Goal: Transaction & Acquisition: Purchase product/service

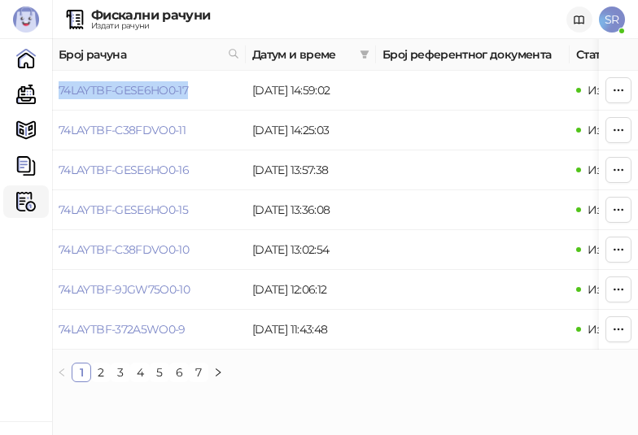
click at [578, 23] on icon at bounding box center [579, 19] width 10 height 7
click at [612, 15] on span "SR" at bounding box center [612, 20] width 26 height 26
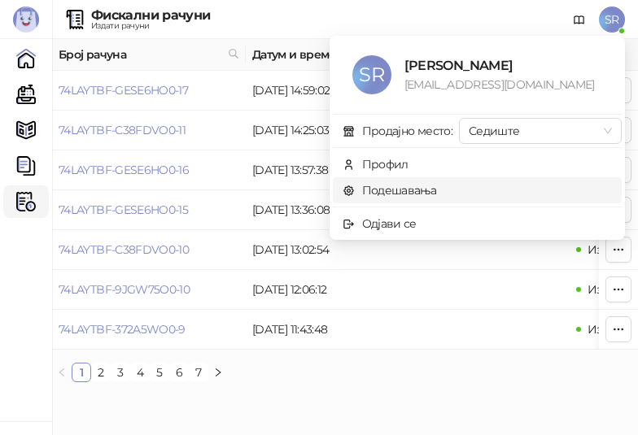
click at [396, 185] on link "Подешавања" at bounding box center [389, 190] width 94 height 15
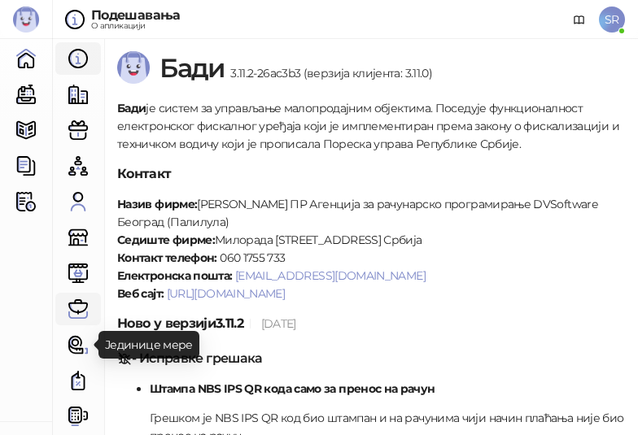
click at [72, 316] on link "Партнери" at bounding box center [78, 309] width 33 height 33
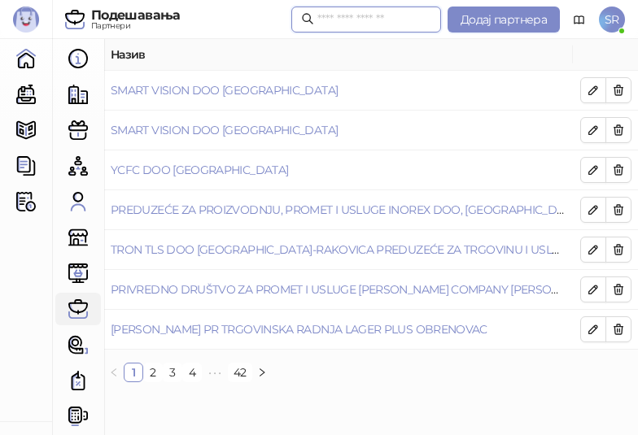
click at [350, 19] on input "text" at bounding box center [374, 20] width 114 height 18
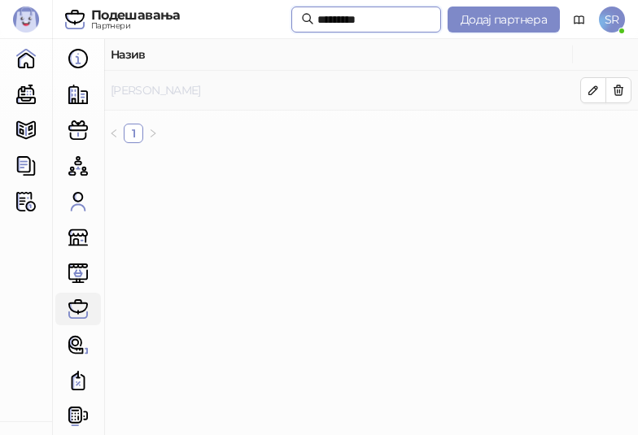
type input "*********"
click at [174, 94] on link "[PERSON_NAME]" at bounding box center [156, 90] width 90 height 15
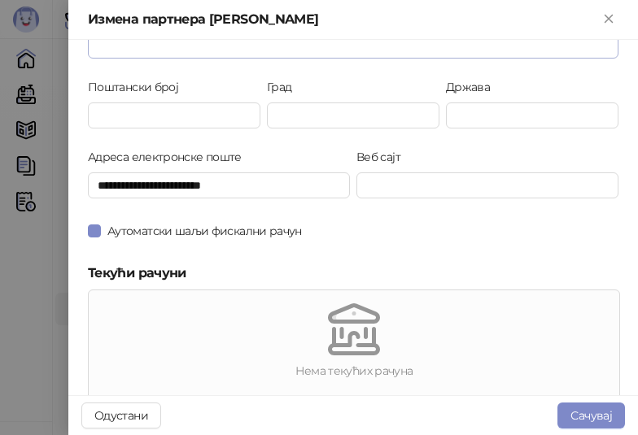
scroll to position [244, 0]
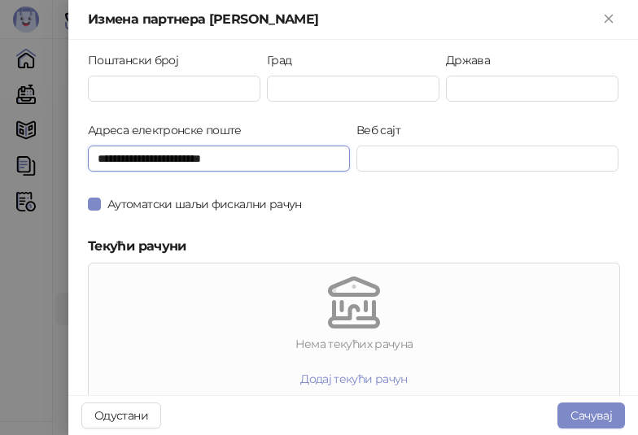
drag, startPoint x: 265, startPoint y: 156, endPoint x: 35, endPoint y: 159, distance: 230.2
click at [35, 159] on div "**********" at bounding box center [319, 217] width 638 height 435
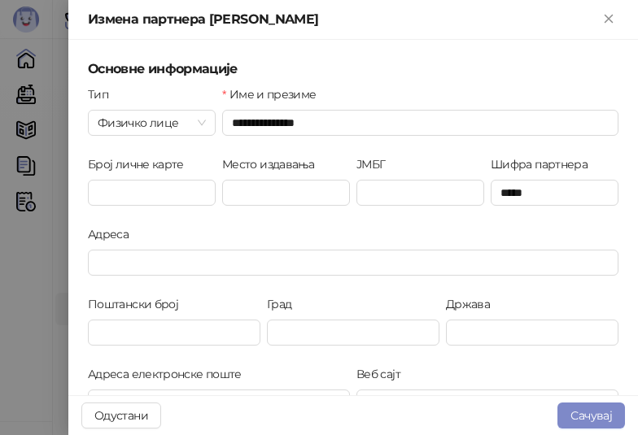
click at [35, 235] on div at bounding box center [319, 217] width 638 height 435
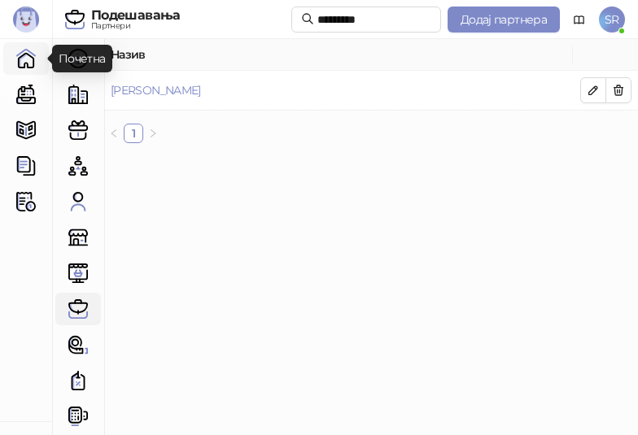
click at [28, 56] on link "Почетна" at bounding box center [26, 58] width 33 height 33
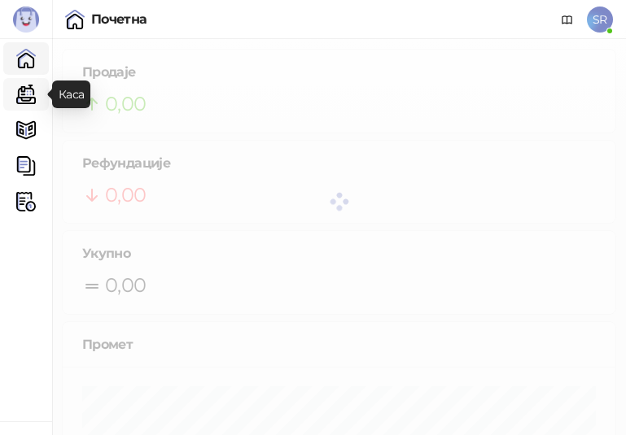
click at [26, 88] on link "Каса" at bounding box center [26, 94] width 33 height 33
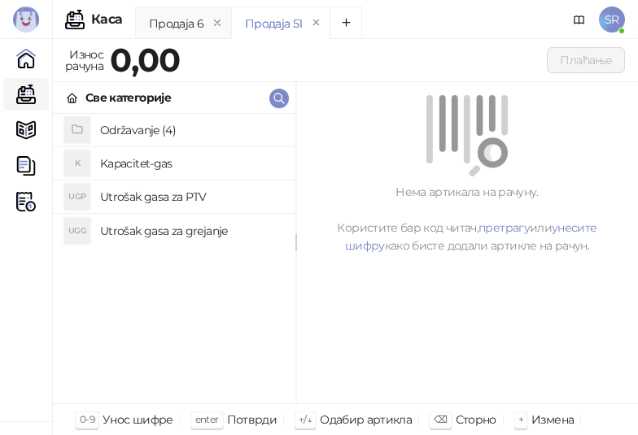
click at [187, 232] on h4 "Utrošak gasa za grejanje" at bounding box center [191, 231] width 182 height 26
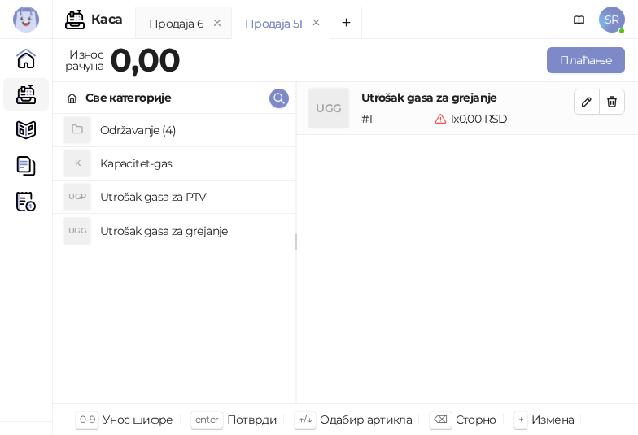
click at [185, 204] on h4 "Utrošak gasa za PTV" at bounding box center [191, 197] width 182 height 26
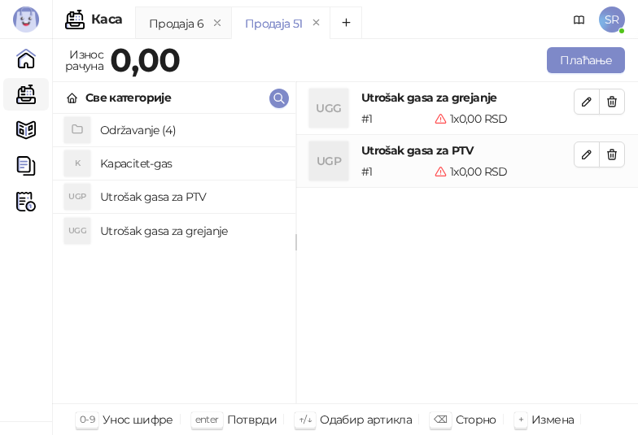
click at [159, 154] on h4 "Kapacitet-gas" at bounding box center [191, 163] width 182 height 26
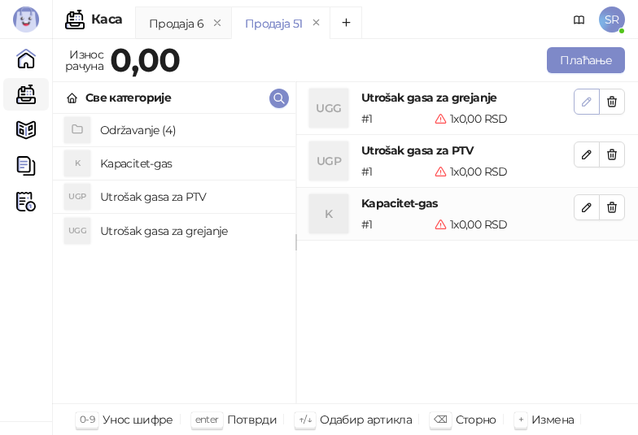
click at [584, 103] on icon "button" at bounding box center [586, 101] width 13 height 13
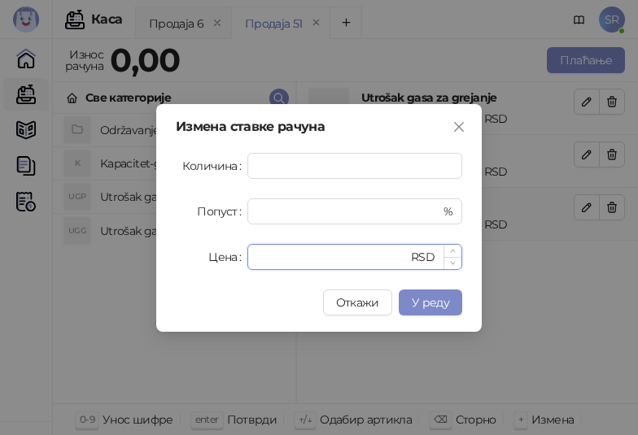
click at [295, 264] on input "*" at bounding box center [332, 257] width 150 height 24
drag, startPoint x: 280, startPoint y: 255, endPoint x: 236, endPoint y: 259, distance: 44.2
click at [236, 259] on div "Цена * RSD" at bounding box center [319, 257] width 286 height 26
paste input "******"
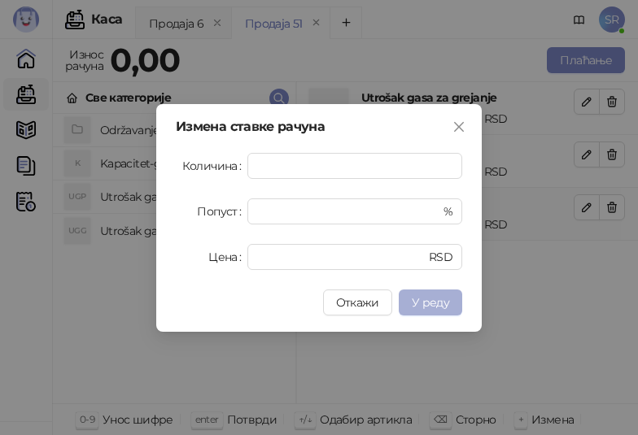
click at [434, 297] on span "У реду" at bounding box center [430, 302] width 37 height 15
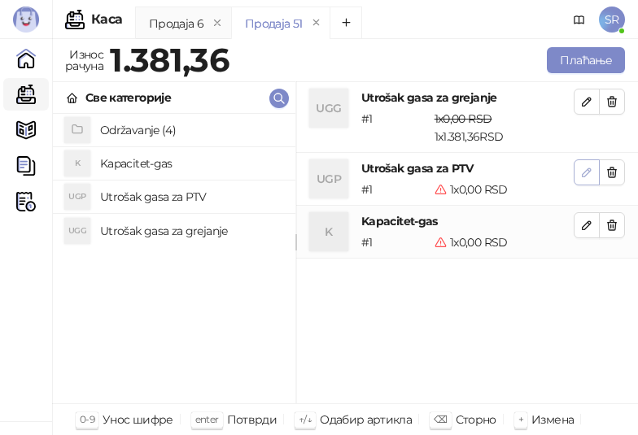
click at [582, 174] on icon "button" at bounding box center [586, 172] width 13 height 13
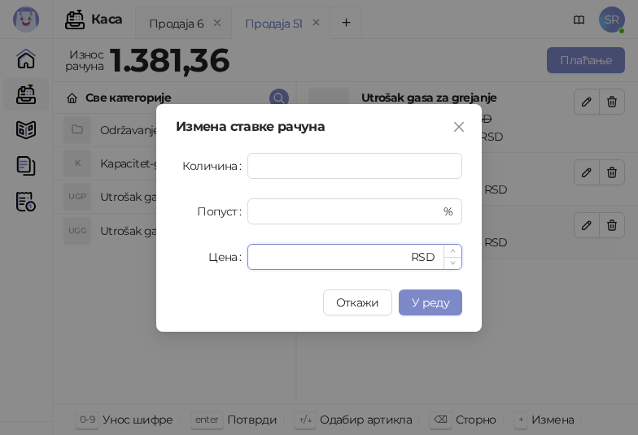
drag, startPoint x: 307, startPoint y: 260, endPoint x: 255, endPoint y: 259, distance: 52.1
click at [255, 259] on div "* RSD" at bounding box center [354, 257] width 215 height 26
paste input "******"
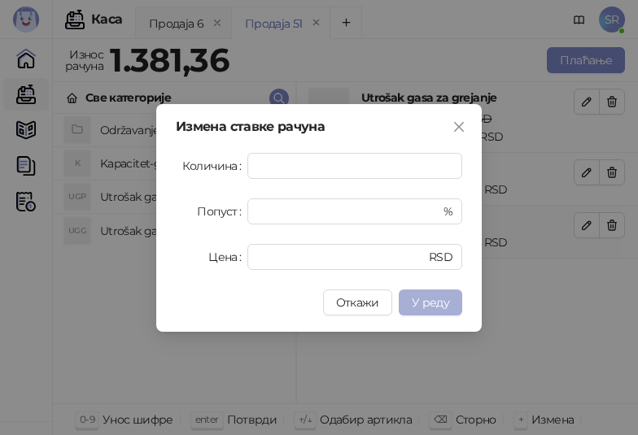
click at [439, 299] on span "У реду" at bounding box center [430, 302] width 37 height 15
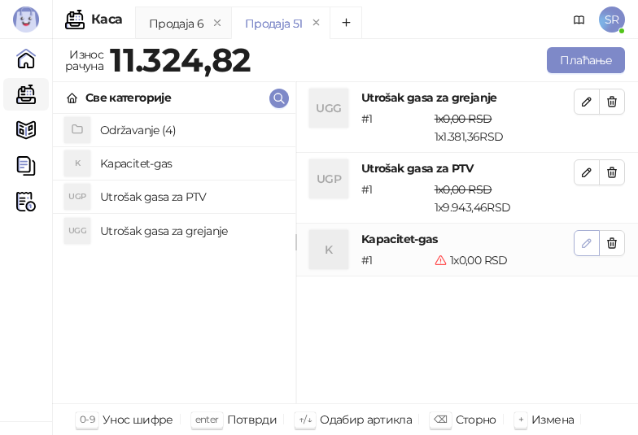
click at [582, 244] on icon "button" at bounding box center [586, 243] width 13 height 13
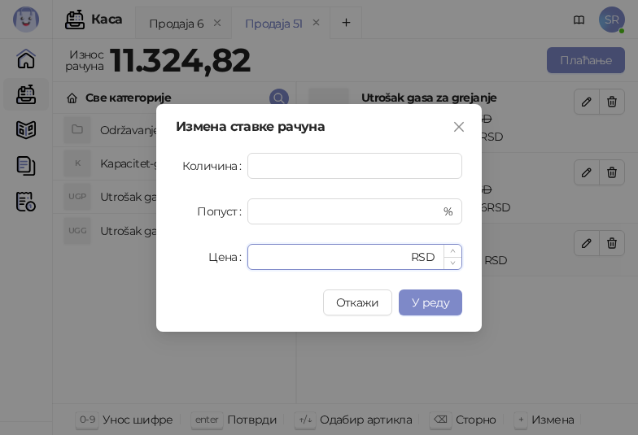
drag, startPoint x: 303, startPoint y: 255, endPoint x: 256, endPoint y: 257, distance: 46.4
click at [256, 257] on div "* RSD" at bounding box center [354, 257] width 215 height 26
paste input "******"
type input "*******"
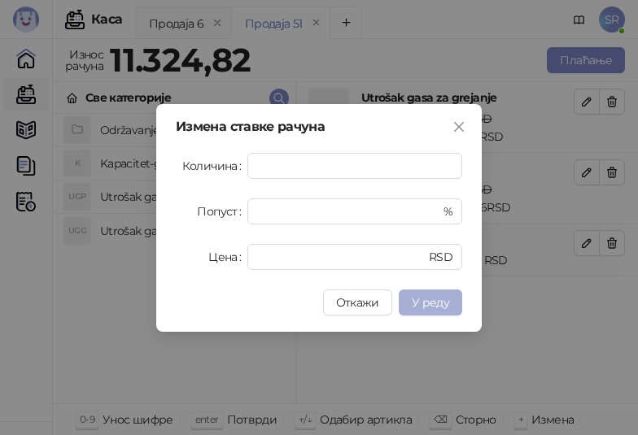
click at [437, 302] on span "У реду" at bounding box center [430, 302] width 37 height 15
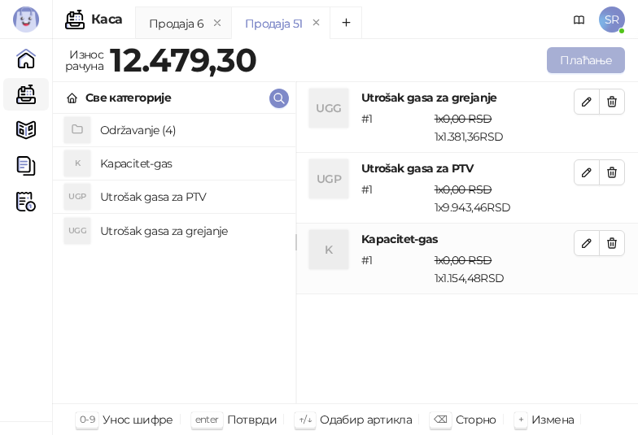
click at [584, 54] on button "Плаћање" at bounding box center [586, 60] width 78 height 26
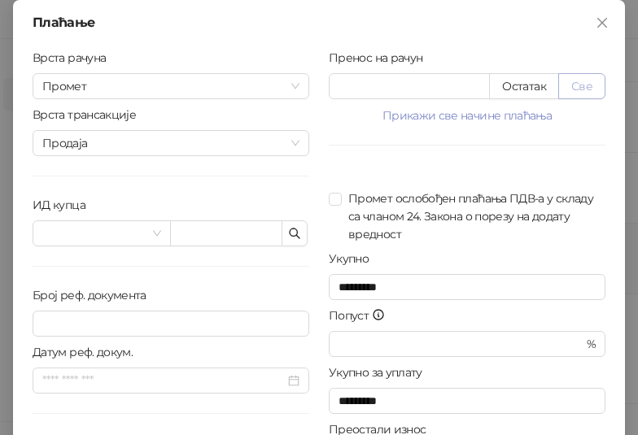
click at [580, 88] on button "Све" at bounding box center [581, 86] width 47 height 26
type input "*******"
type input "****"
click at [252, 242] on input "text" at bounding box center [226, 233] width 112 height 26
click at [294, 231] on icon "button" at bounding box center [294, 233] width 13 height 13
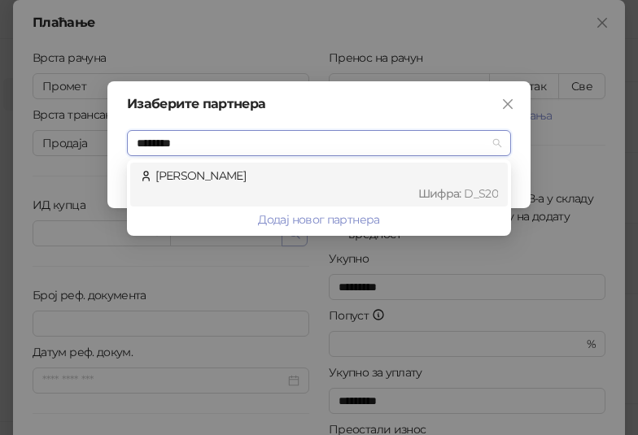
type input "*********"
click at [221, 178] on div "[PERSON_NAME] : D_S20" at bounding box center [319, 185] width 358 height 36
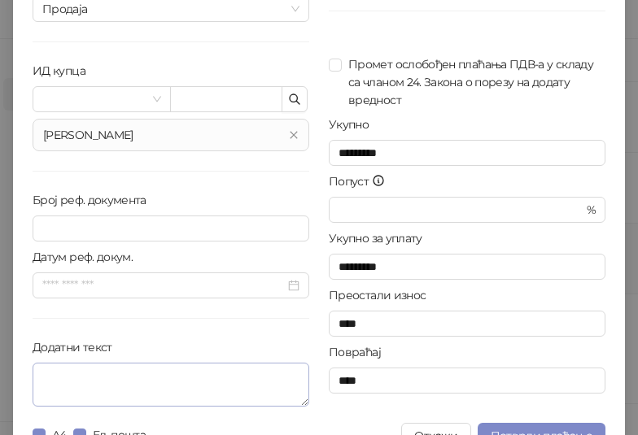
scroll to position [163, 0]
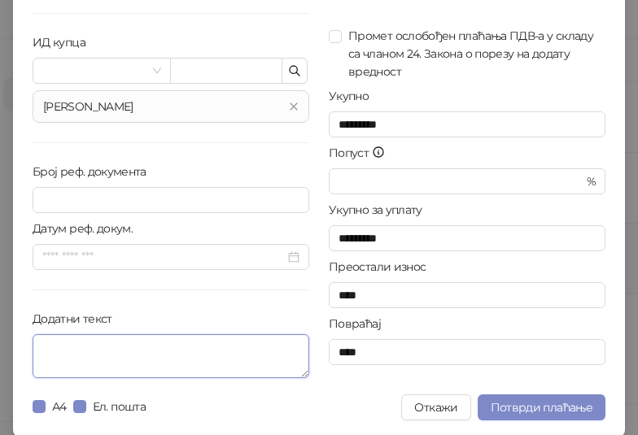
drag, startPoint x: 150, startPoint y: 342, endPoint x: 150, endPoint y: 351, distance: 8.9
click at [150, 342] on textarea "Додатни текст" at bounding box center [171, 356] width 277 height 44
paste textarea "**********"
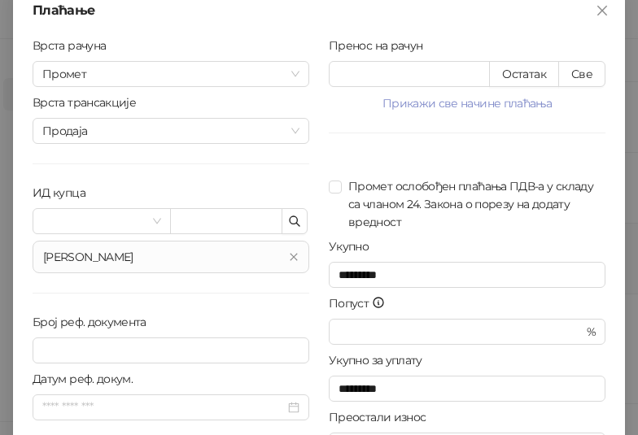
scroll to position [0, 0]
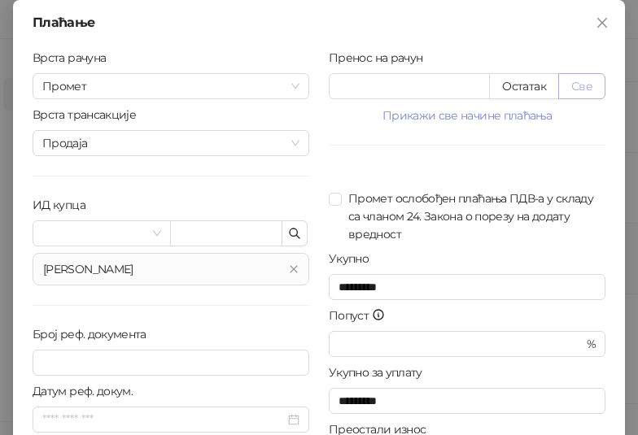
type textarea "**********"
click at [582, 84] on button "Све" at bounding box center [581, 86] width 47 height 26
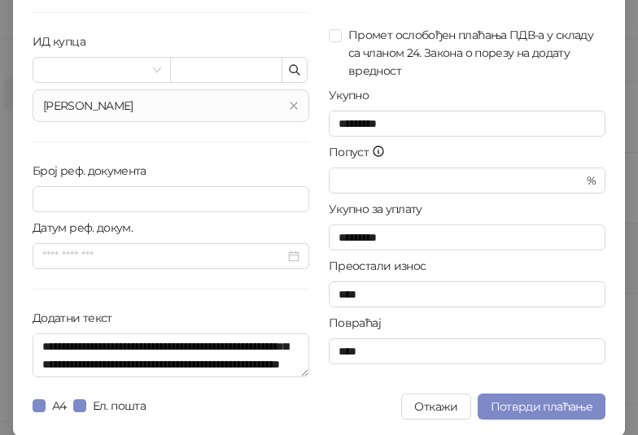
scroll to position [164, 0]
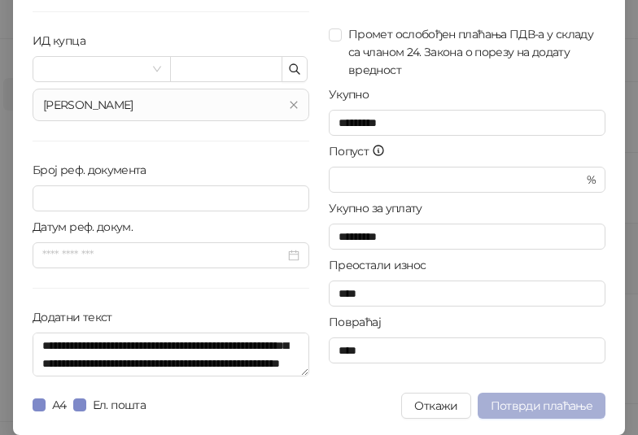
click at [569, 405] on span "Потврди плаћање" at bounding box center [542, 406] width 102 height 15
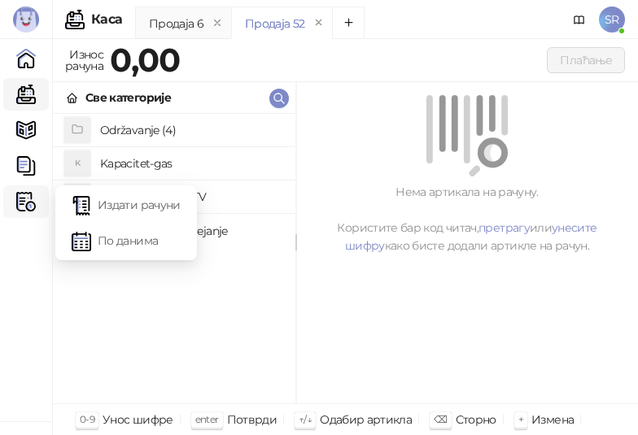
click at [19, 198] on img at bounding box center [26, 202] width 20 height 20
click at [142, 205] on link "Издати рачуни" at bounding box center [126, 205] width 109 height 33
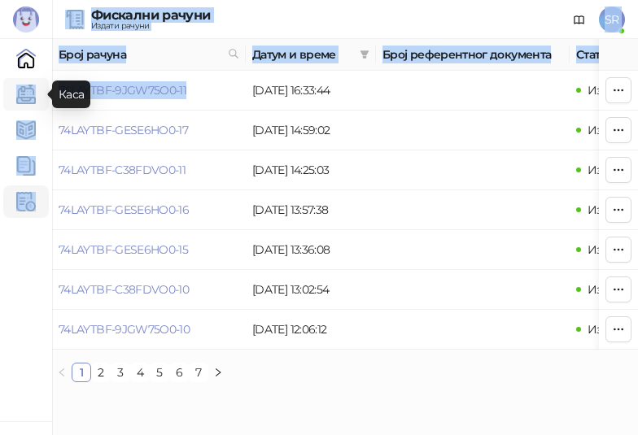
drag, startPoint x: 199, startPoint y: 90, endPoint x: 41, endPoint y: 100, distance: 158.9
click at [41, 100] on div "[PERSON_NAME] 3.11.2-26ac3b3 Почетна Каса Каталог Документи Фискални рачуни HEA…" at bounding box center [319, 197] width 638 height 395
click at [207, 97] on td "74LAYTBF-9JGW75O0-11" at bounding box center [149, 91] width 194 height 40
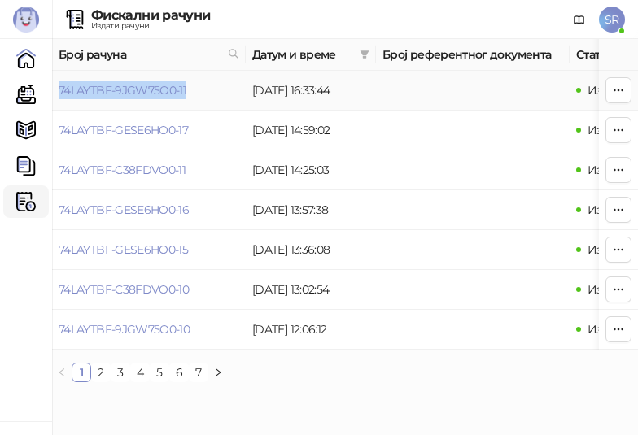
drag, startPoint x: 197, startPoint y: 95, endPoint x: 59, endPoint y: 98, distance: 138.3
click at [59, 98] on td "74LAYTBF-9JGW75O0-11" at bounding box center [149, 91] width 194 height 40
copy link "74LAYTBF-9JGW75O0-11"
